Goal: Information Seeking & Learning: Find specific page/section

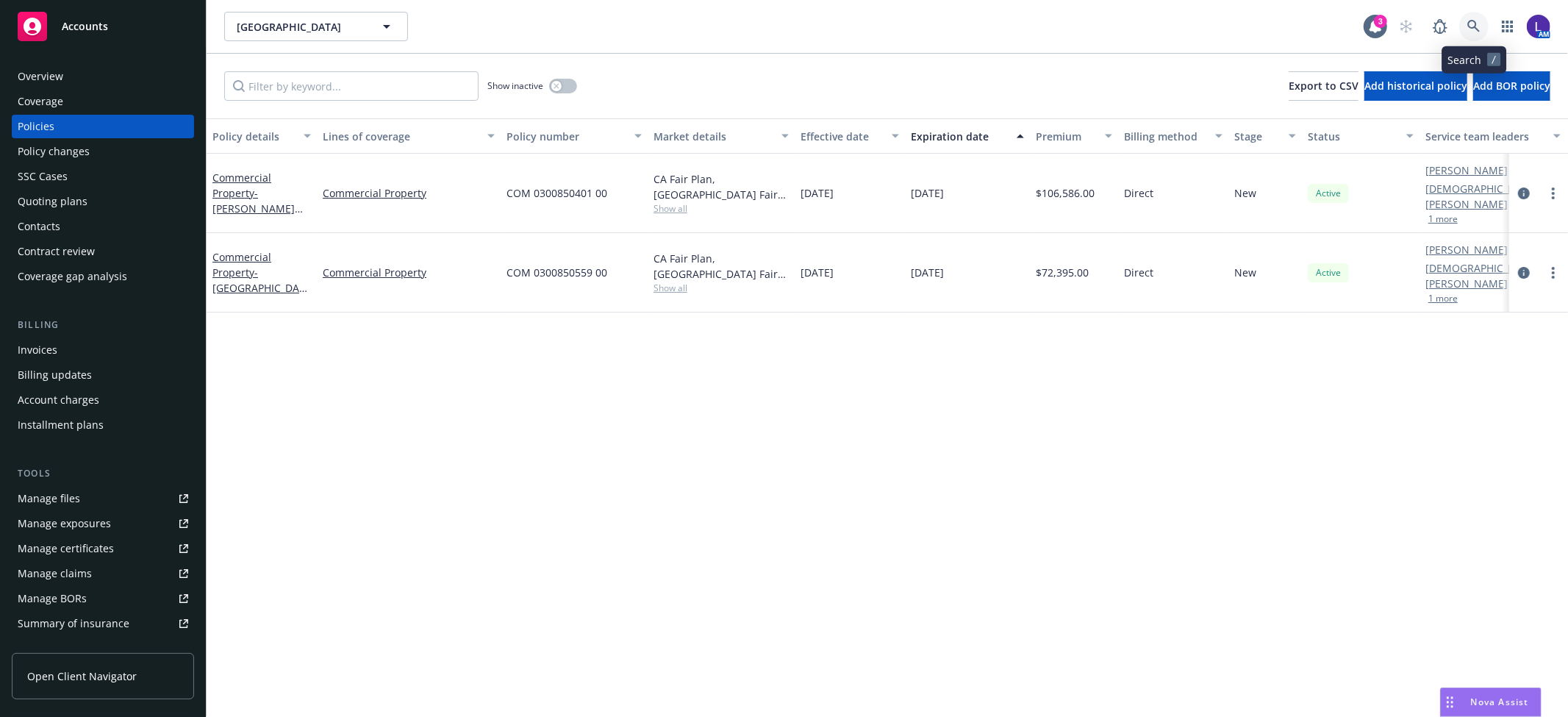
click at [1474, 18] on link at bounding box center [1474, 27] width 29 height 29
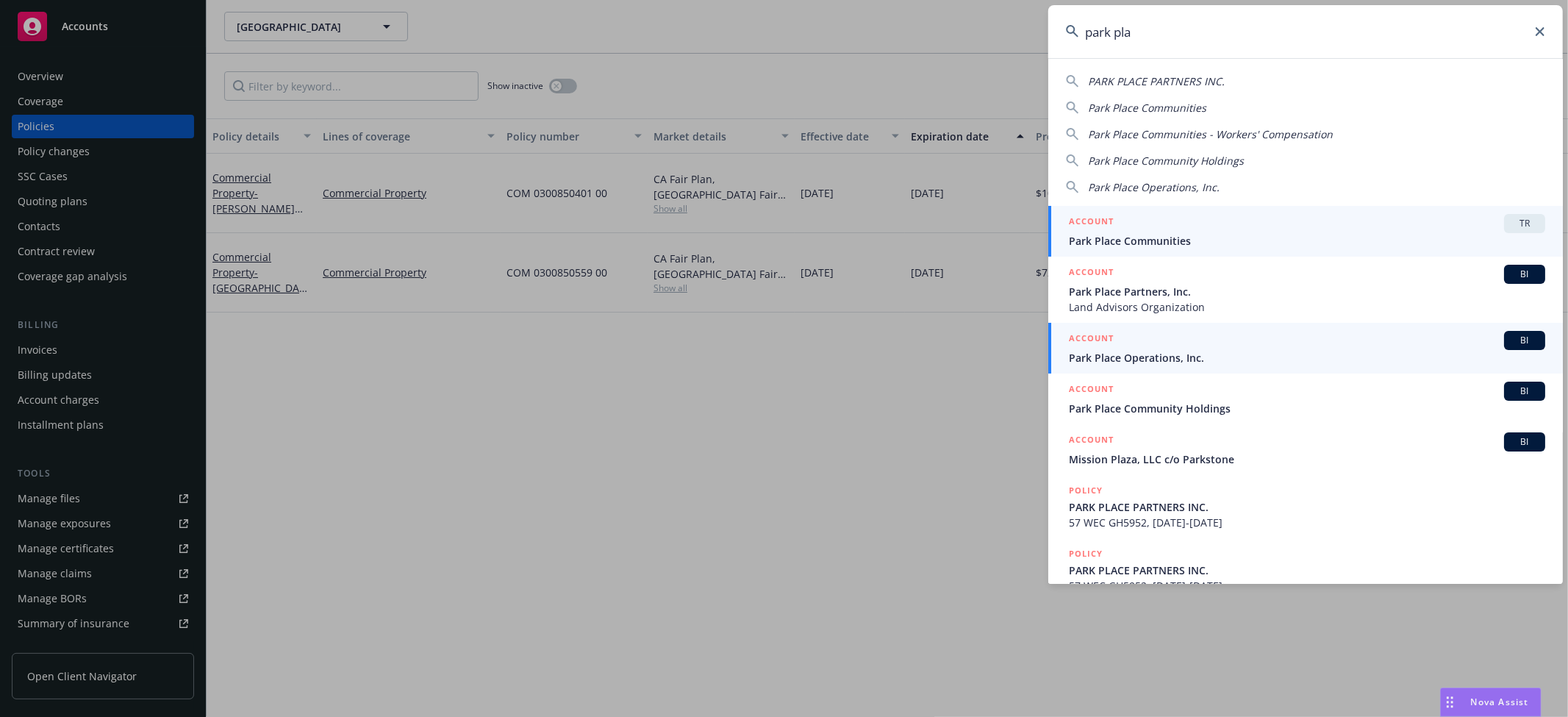
type input "park pla"
click at [1170, 350] on span "Park Place Operations, Inc." at bounding box center [1307, 357] width 477 height 15
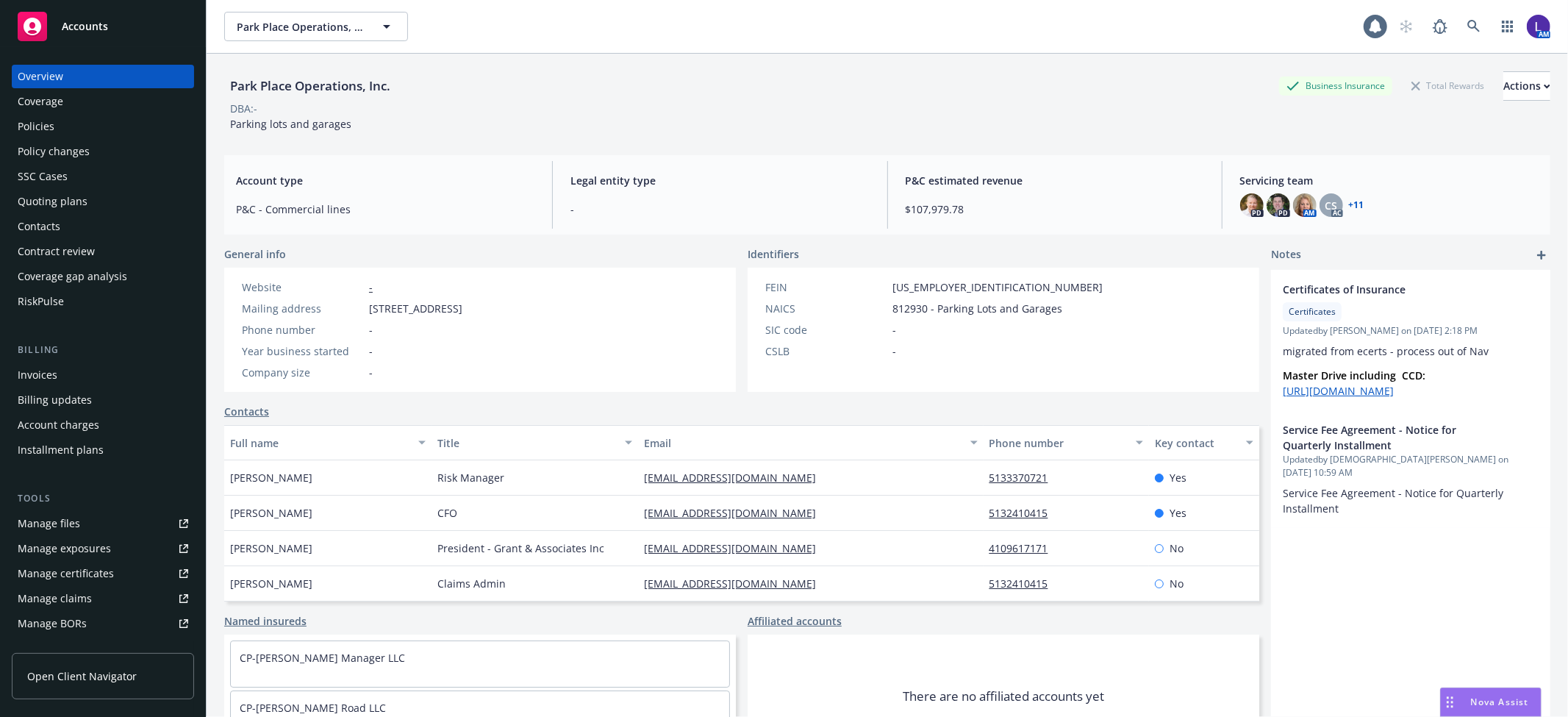
click at [57, 118] on div "Policies" at bounding box center [103, 126] width 171 height 23
